Goal: Find specific page/section

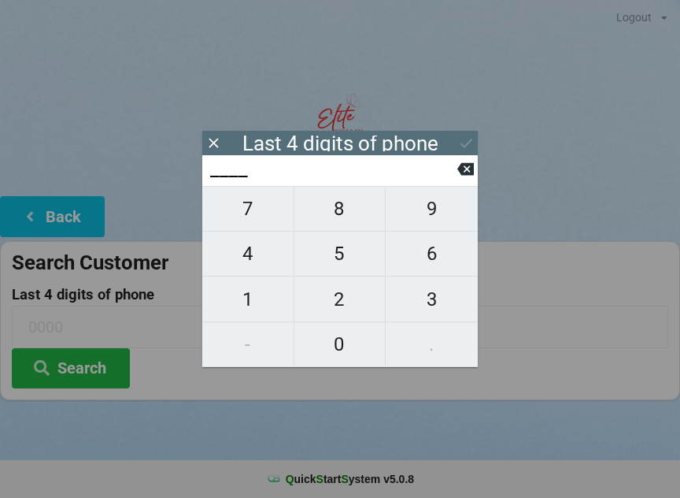
click at [339, 270] on span "5" at bounding box center [339, 253] width 91 height 33
type input "5___"
click at [436, 268] on span "6" at bounding box center [432, 253] width 92 height 33
type input "56__"
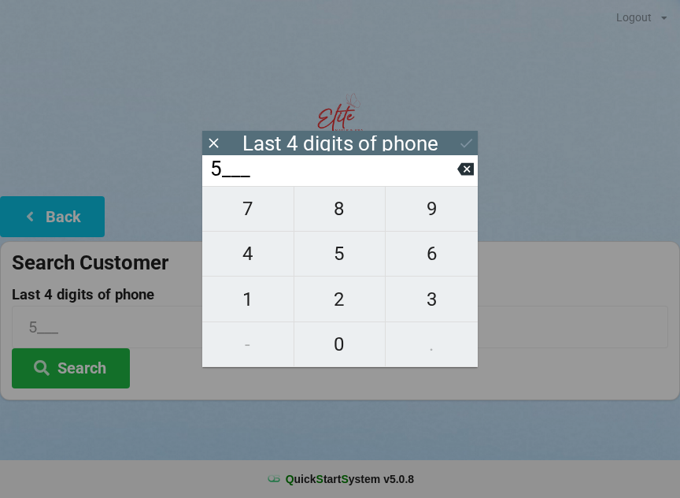
type input "56__"
click at [342, 220] on span "8" at bounding box center [339, 208] width 91 height 33
type input "568_"
click at [441, 265] on span "6" at bounding box center [432, 253] width 92 height 33
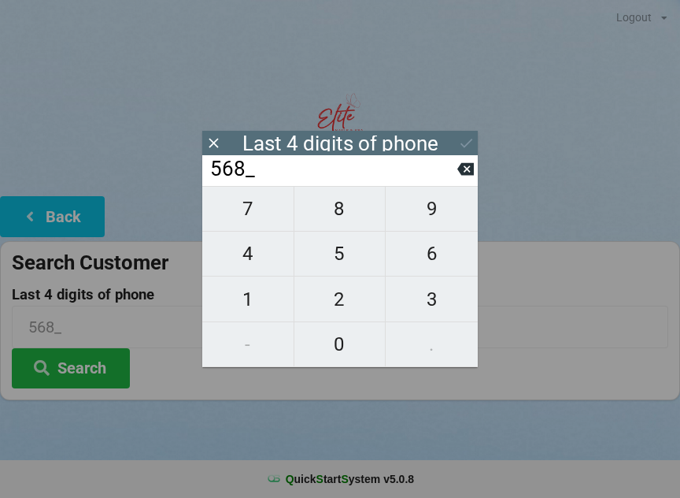
type input "5686"
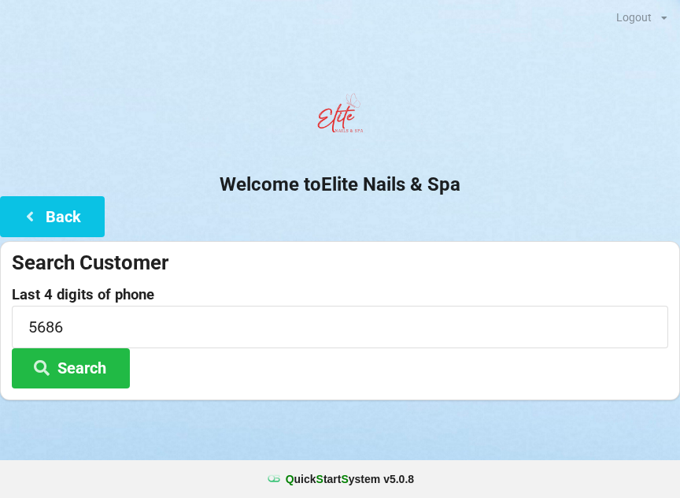
click at [454, 428] on div at bounding box center [340, 419] width 680 height 39
click at [77, 365] on button "Search" at bounding box center [71, 368] width 118 height 40
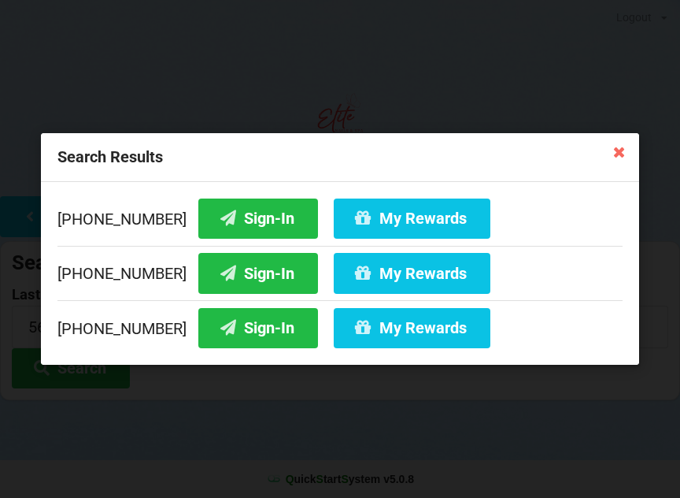
click at [398, 214] on button "My Rewards" at bounding box center [412, 218] width 157 height 40
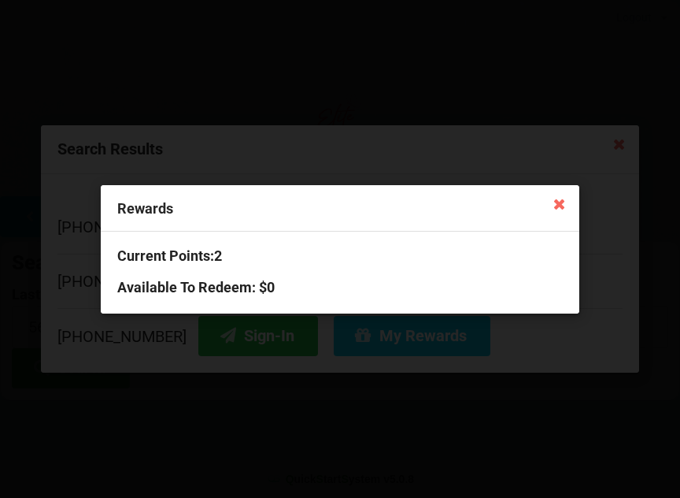
click at [553, 202] on icon at bounding box center [558, 203] width 25 height 25
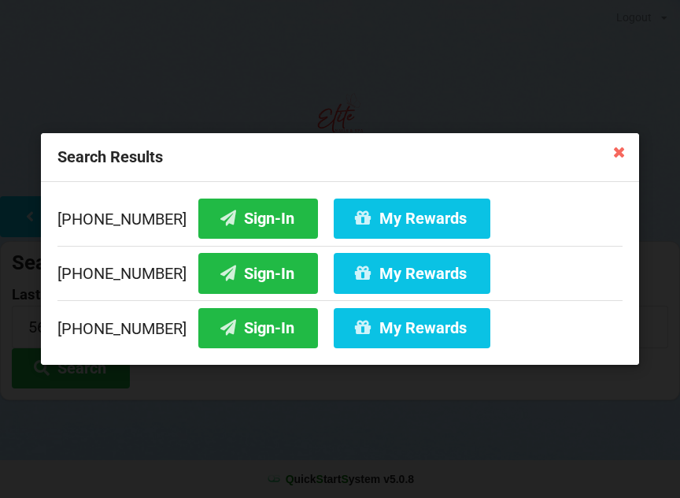
click at [622, 153] on icon at bounding box center [618, 151] width 25 height 25
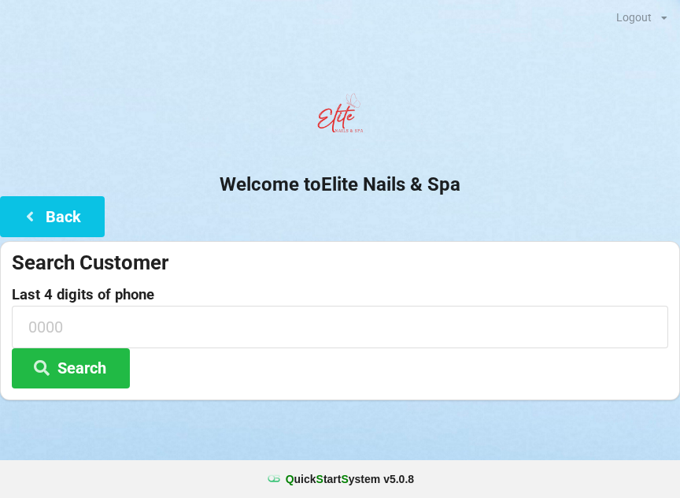
click at [38, 220] on icon at bounding box center [29, 215] width 19 height 13
